Goal: Task Accomplishment & Management: Use online tool/utility

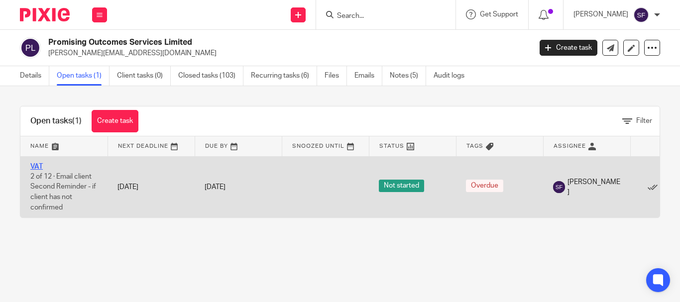
click at [39, 168] on link "VAT" at bounding box center [36, 166] width 12 height 7
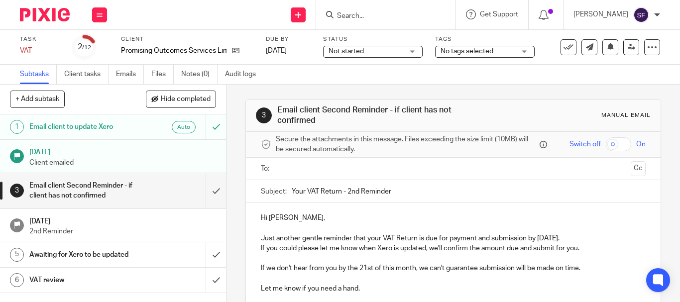
click at [376, 16] on input "Search" at bounding box center [381, 16] width 90 height 9
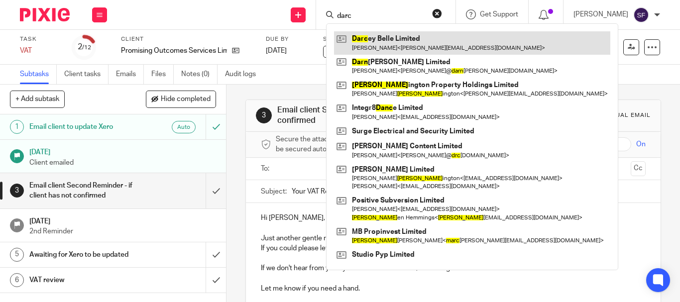
type input "darc"
click at [386, 36] on link at bounding box center [472, 42] width 276 height 23
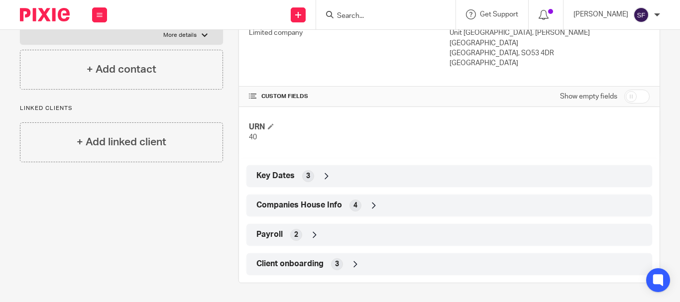
scroll to position [183, 0]
click at [317, 207] on span "Companies House Info" at bounding box center [299, 204] width 86 height 10
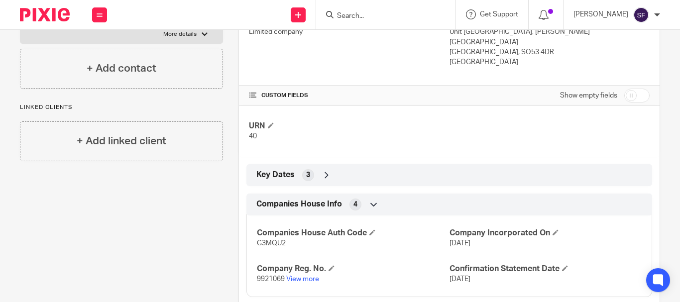
click at [304, 286] on div "Companies House Auth Code G3MQU2 Company Incorporated On 17 Dec 2015 Company Re…" at bounding box center [449, 253] width 406 height 90
click at [302, 281] on link "View more" at bounding box center [302, 279] width 33 height 7
